Goal: Check status

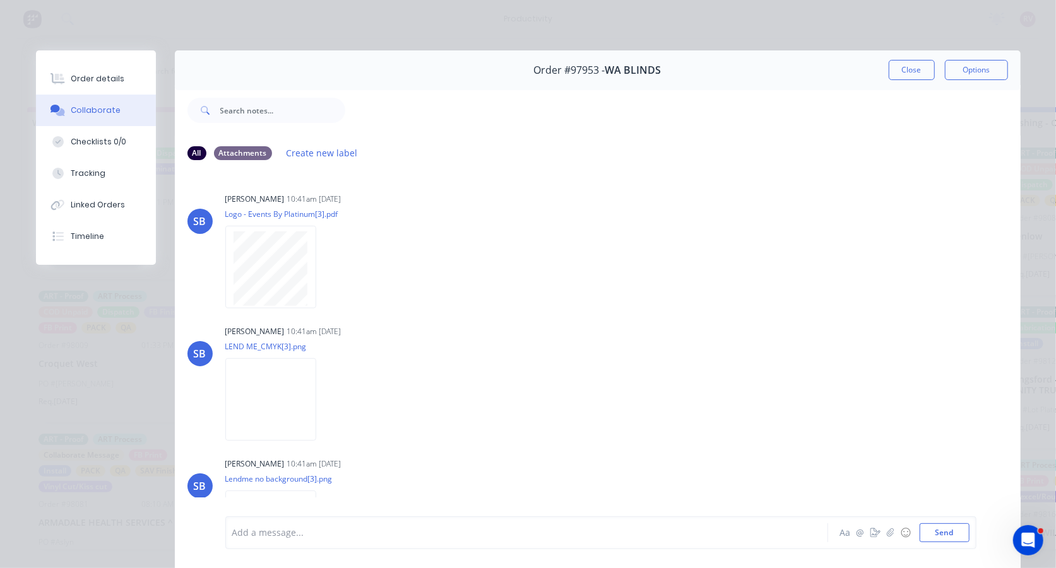
scroll to position [338, 0]
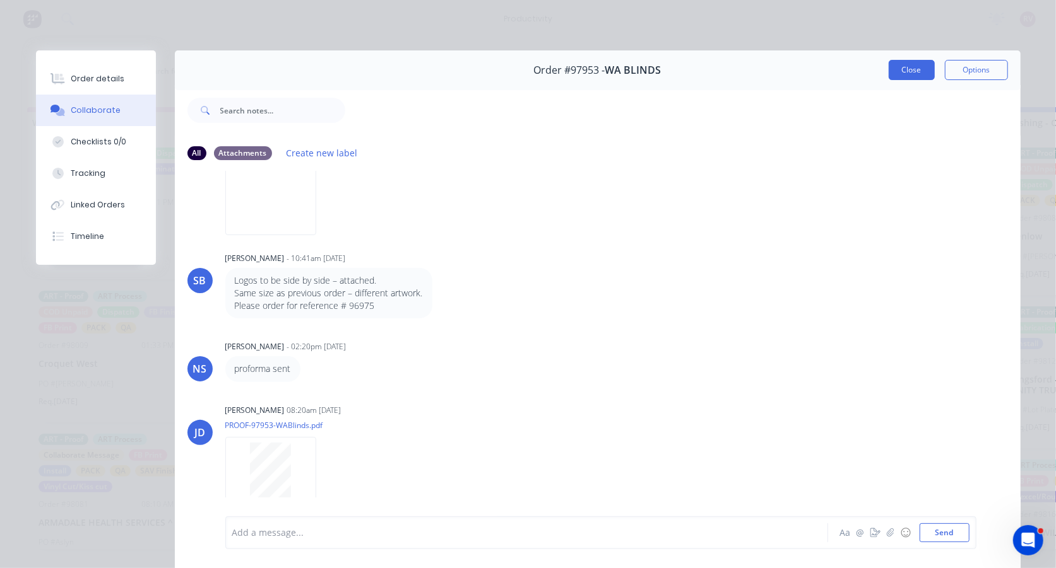
click at [905, 74] on button "Close" at bounding box center [911, 70] width 46 height 20
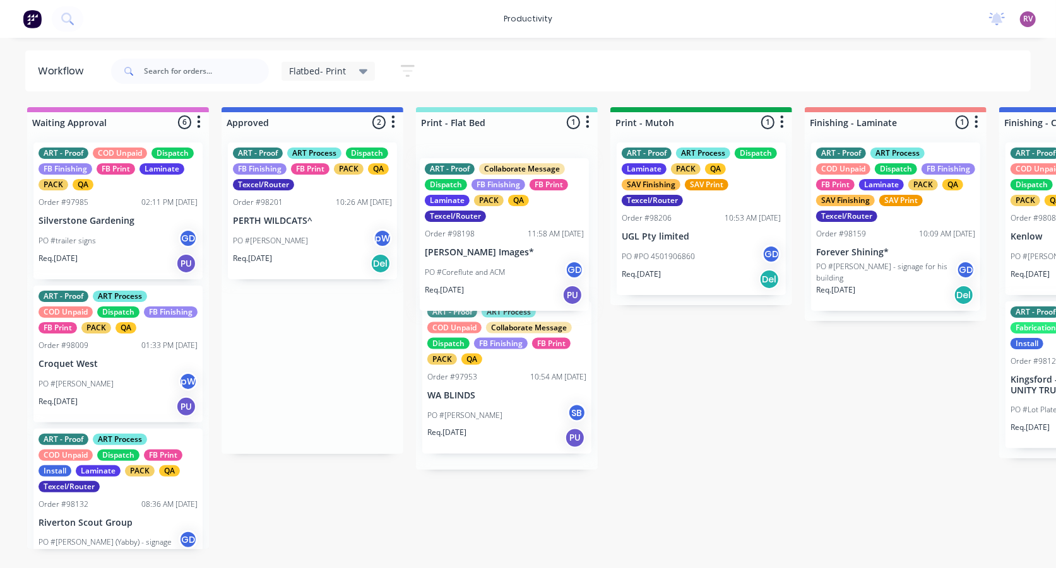
drag, startPoint x: 324, startPoint y: 213, endPoint x: 529, endPoint y: 232, distance: 205.9
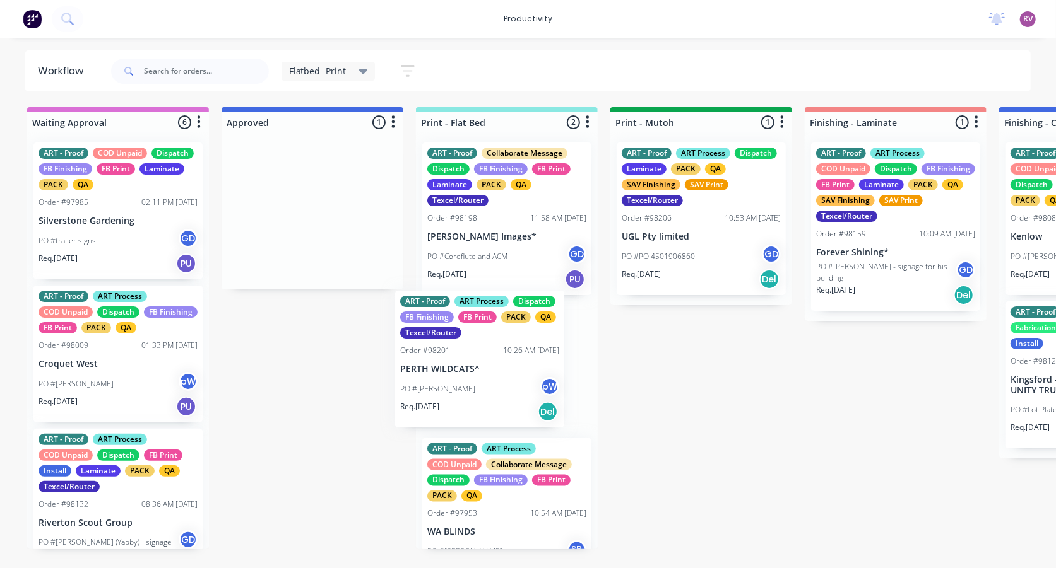
drag, startPoint x: 305, startPoint y: 221, endPoint x: 481, endPoint y: 381, distance: 237.6
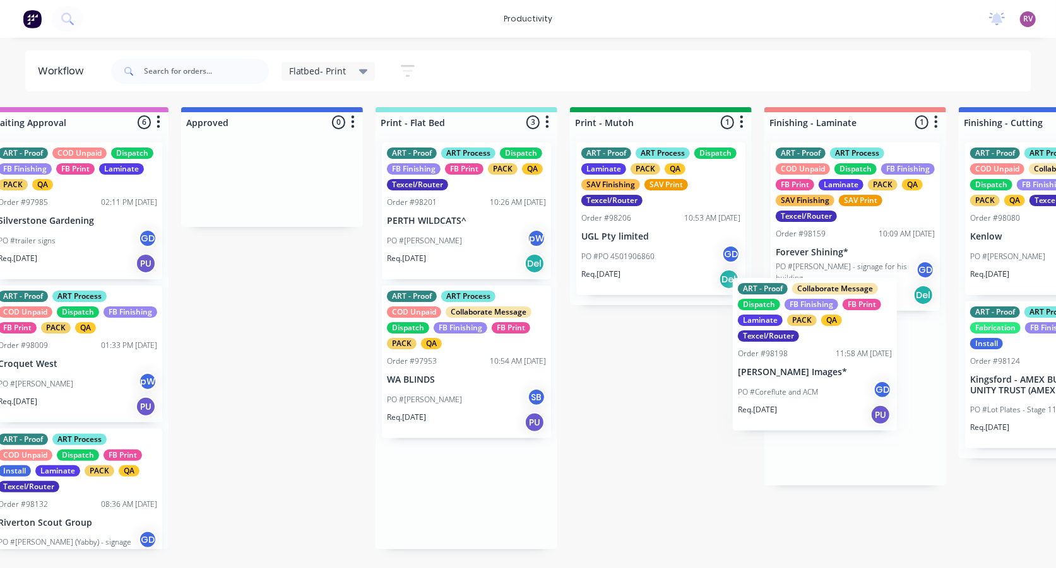
drag, startPoint x: 513, startPoint y: 246, endPoint x: 847, endPoint y: 390, distance: 363.5
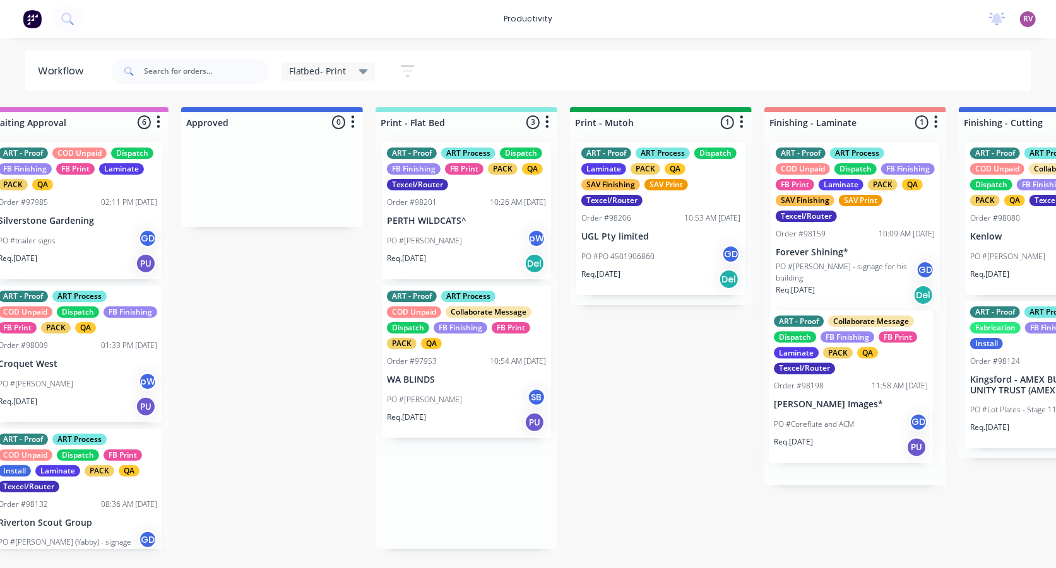
scroll to position [0, 42]
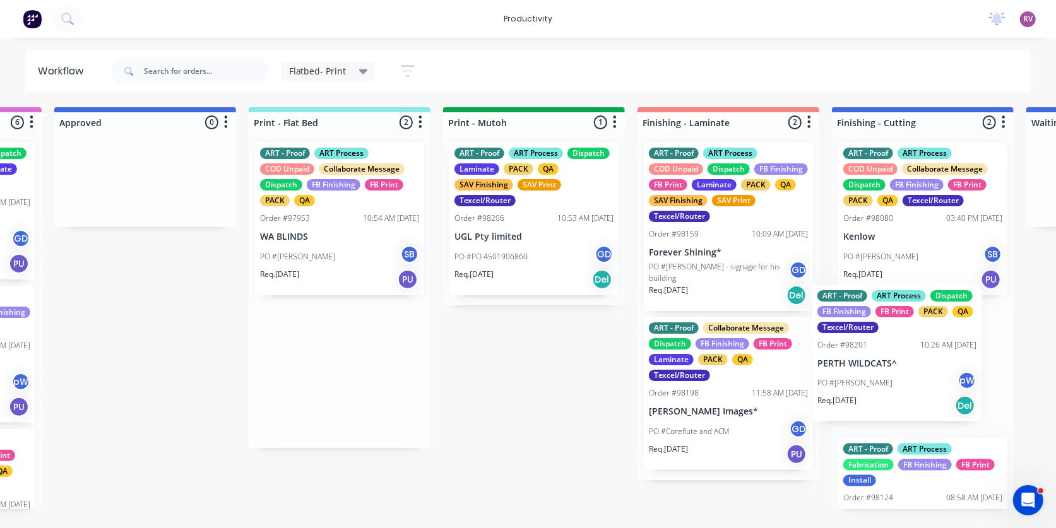
drag, startPoint x: 498, startPoint y: 398, endPoint x: 882, endPoint y: 377, distance: 384.2
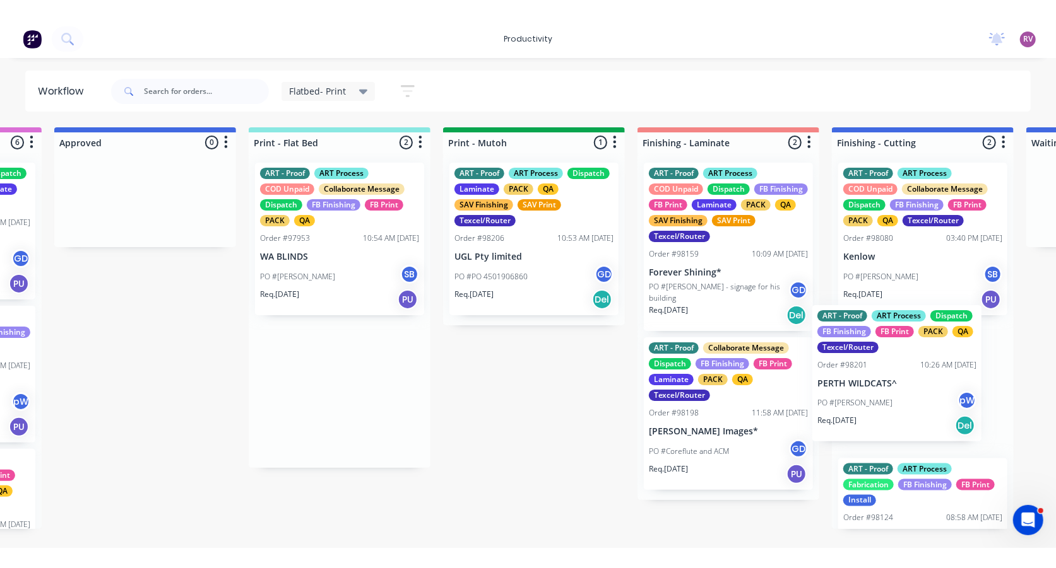
scroll to position [0, 180]
